Goal: Complete application form

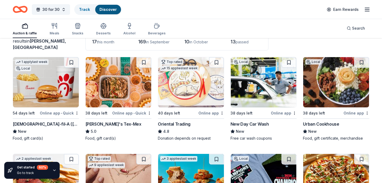
scroll to position [45, 0]
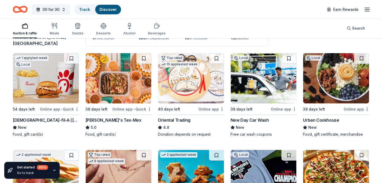
click at [44, 80] on img at bounding box center [46, 78] width 66 height 50
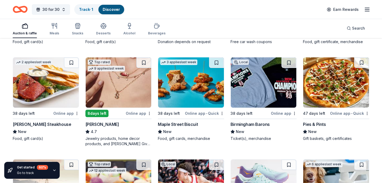
scroll to position [137, 0]
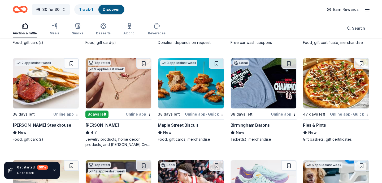
click at [120, 81] on img at bounding box center [119, 83] width 66 height 50
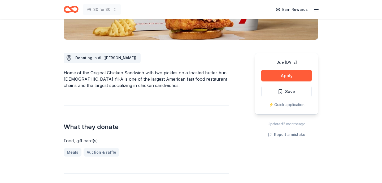
scroll to position [127, 0]
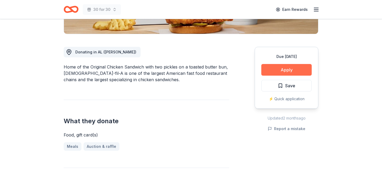
click at [288, 69] on button "Apply" at bounding box center [286, 70] width 50 height 12
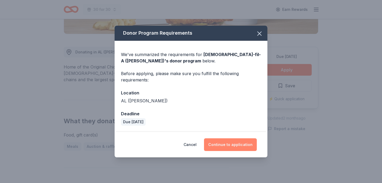
click at [233, 147] on button "Continue to application" at bounding box center [230, 145] width 53 height 13
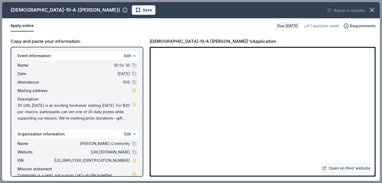
click at [132, 14] on button "Save" at bounding box center [144, 10] width 24 height 10
click at [372, 8] on icon "button" at bounding box center [371, 9] width 7 height 7
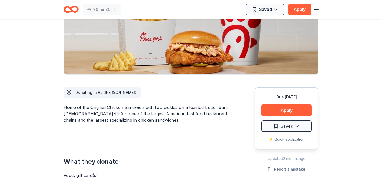
scroll to position [0, 0]
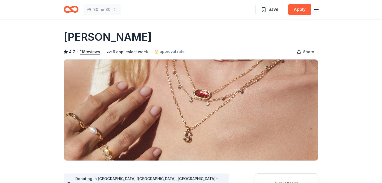
click at [318, 9] on icon "button" at bounding box center [316, 9] width 6 height 6
